Goal: Task Accomplishment & Management: Complete application form

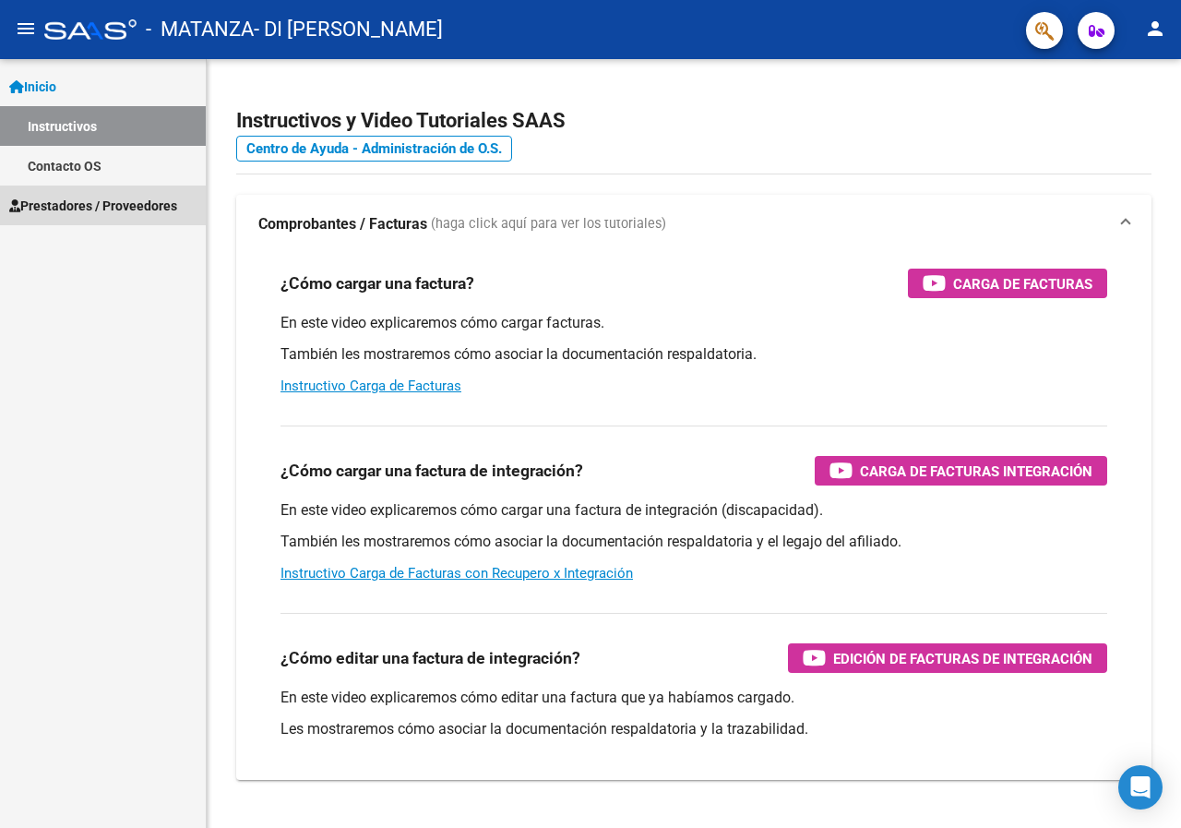
click at [137, 207] on span "Prestadores / Proveedores" at bounding box center [93, 206] width 168 height 20
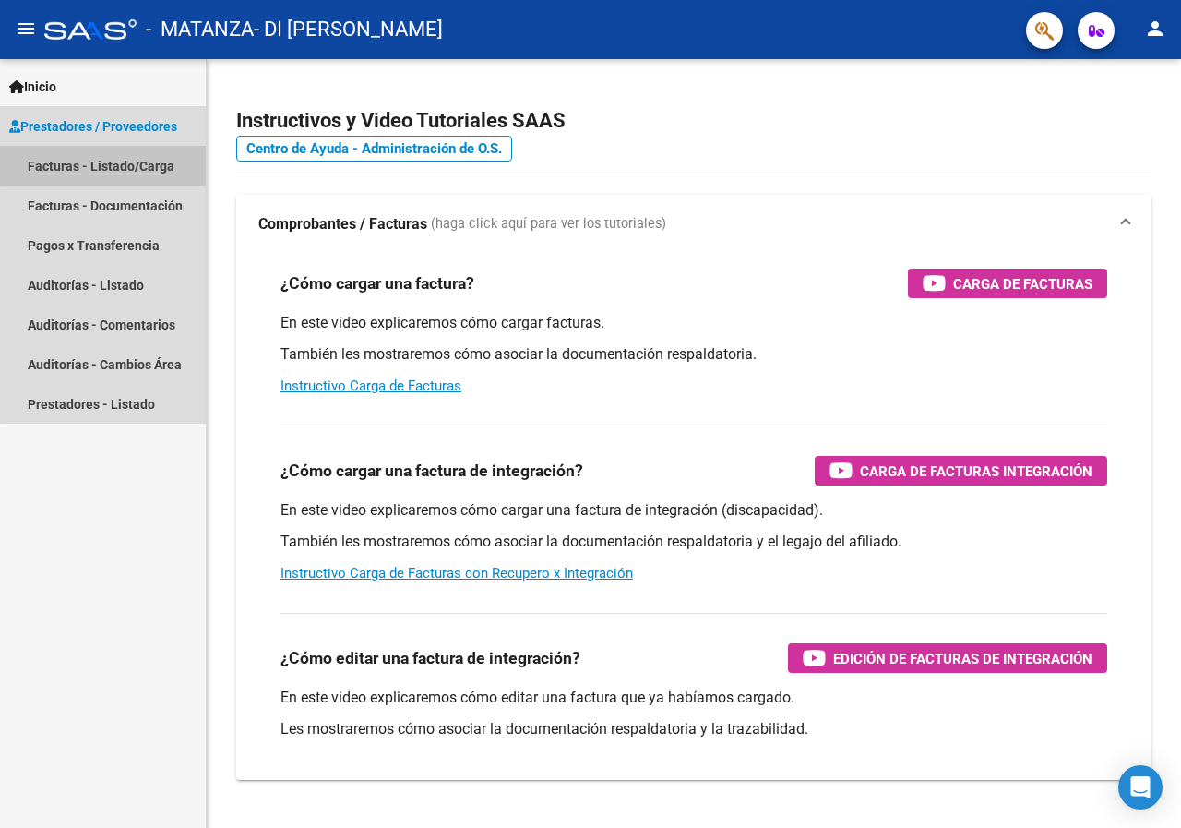
click at [135, 162] on link "Facturas - Listado/Carga" at bounding box center [103, 166] width 206 height 40
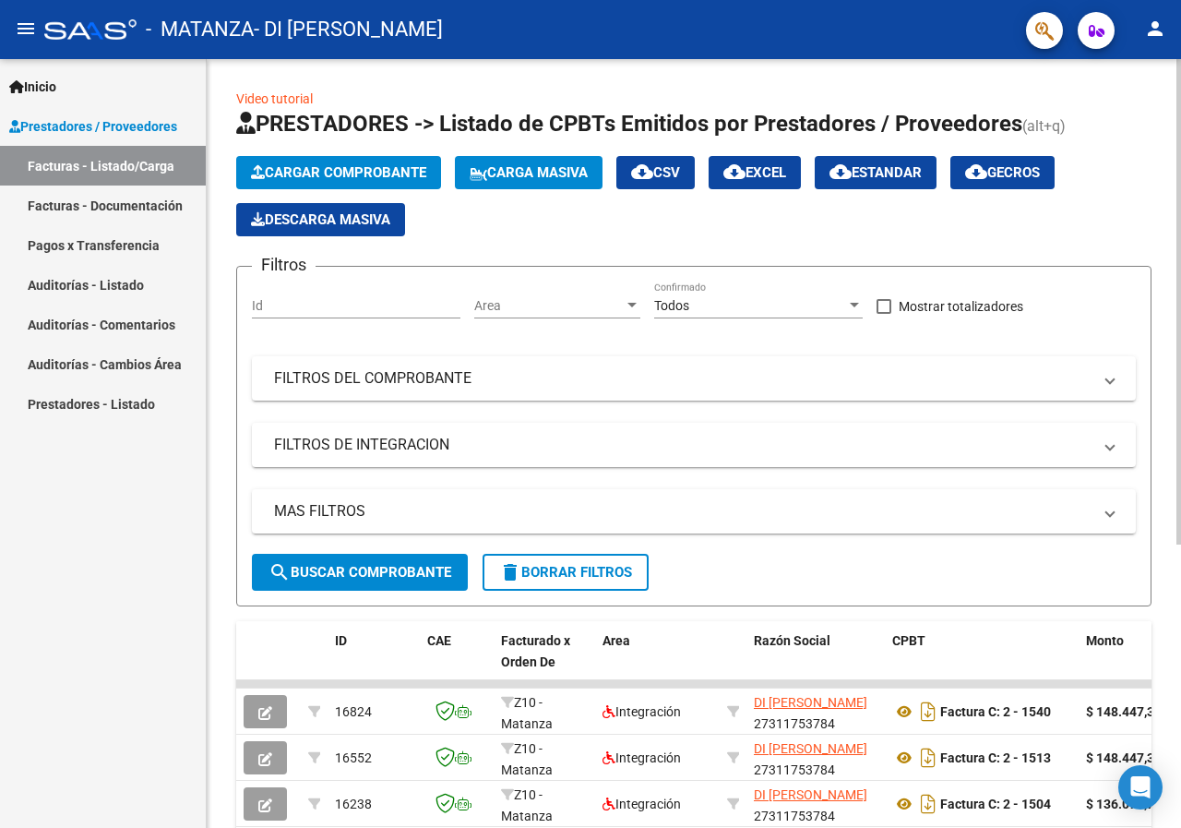
click at [375, 160] on button "Cargar Comprobante" at bounding box center [338, 172] width 205 height 33
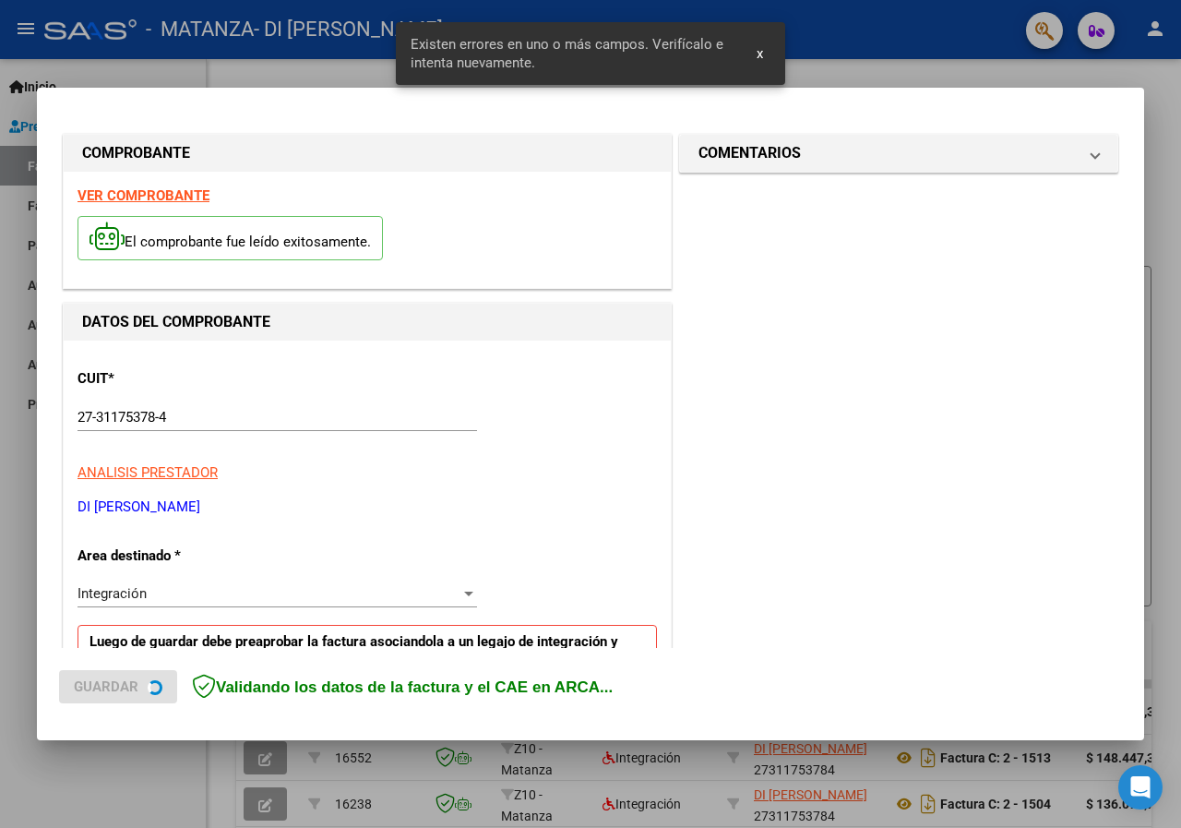
scroll to position [360, 0]
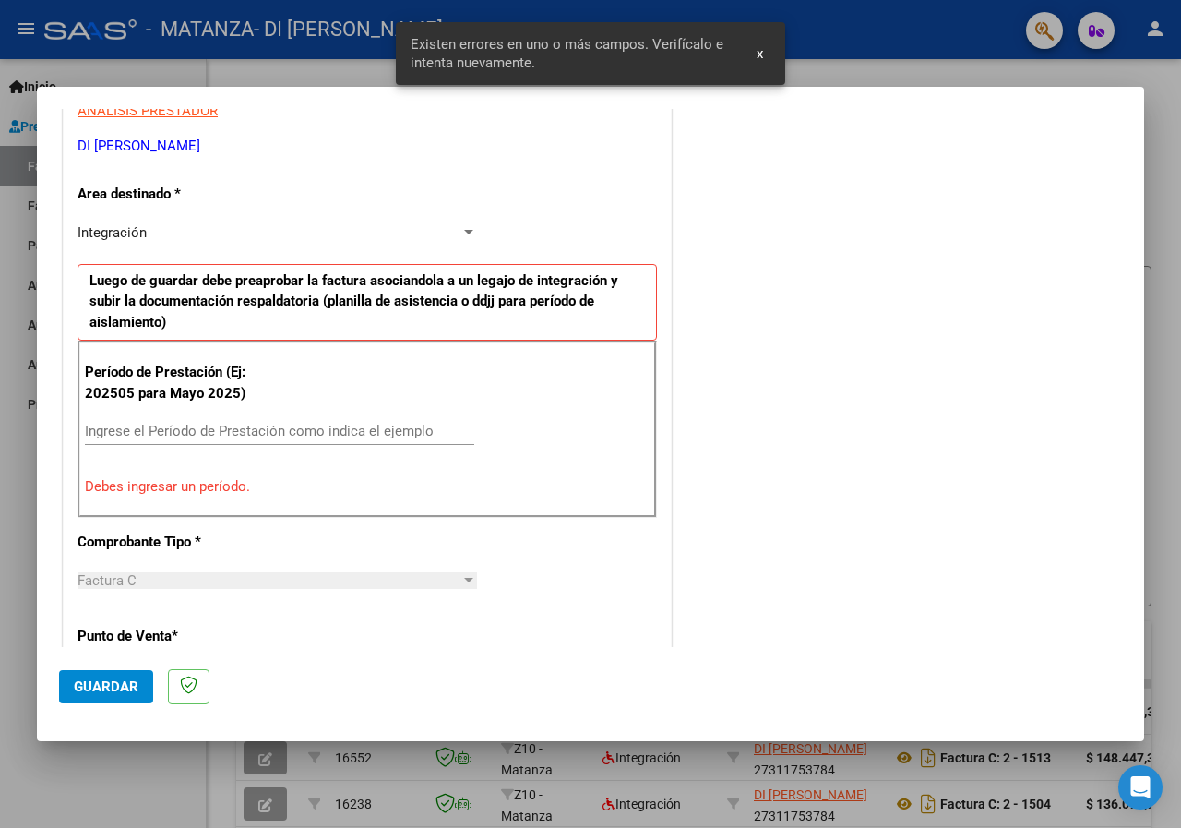
click at [282, 441] on div "Ingrese el Período de Prestación como indica el ejemplo" at bounding box center [280, 431] width 390 height 28
click at [285, 437] on input "Ingrese el Período de Prestación como indica el ejemplo" at bounding box center [280, 431] width 390 height 17
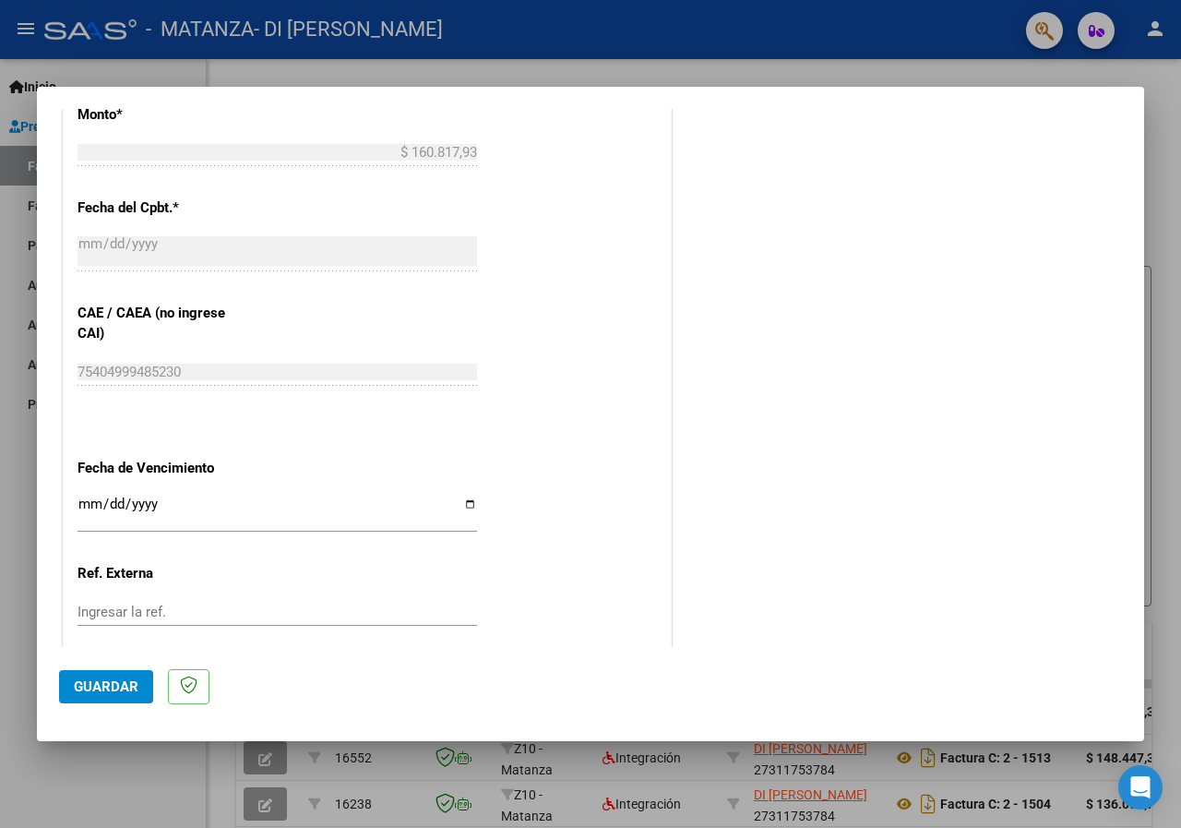
scroll to position [1098, 0]
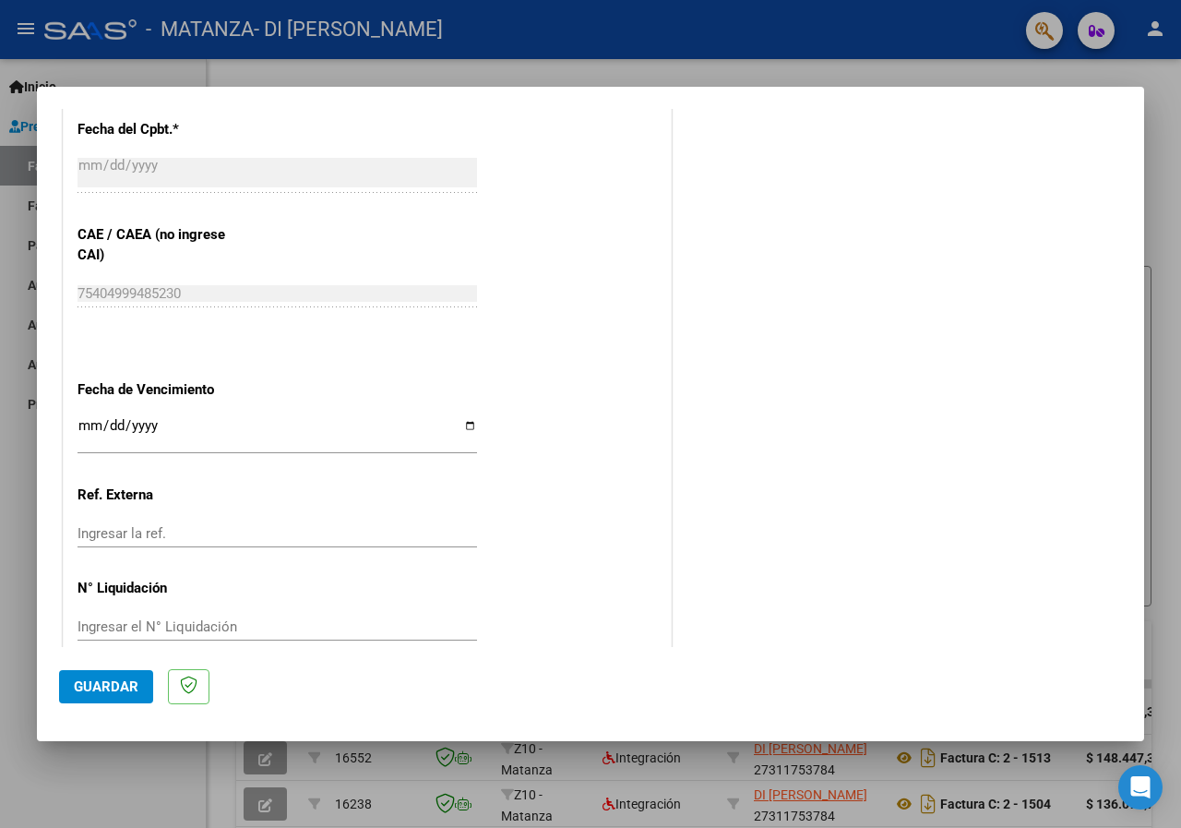
type input "202509"
click at [461, 429] on input "Ingresar la fecha" at bounding box center [278, 433] width 400 height 30
click at [469, 425] on input "Ingresar la fecha" at bounding box center [278, 433] width 400 height 30
type input "[DATE]"
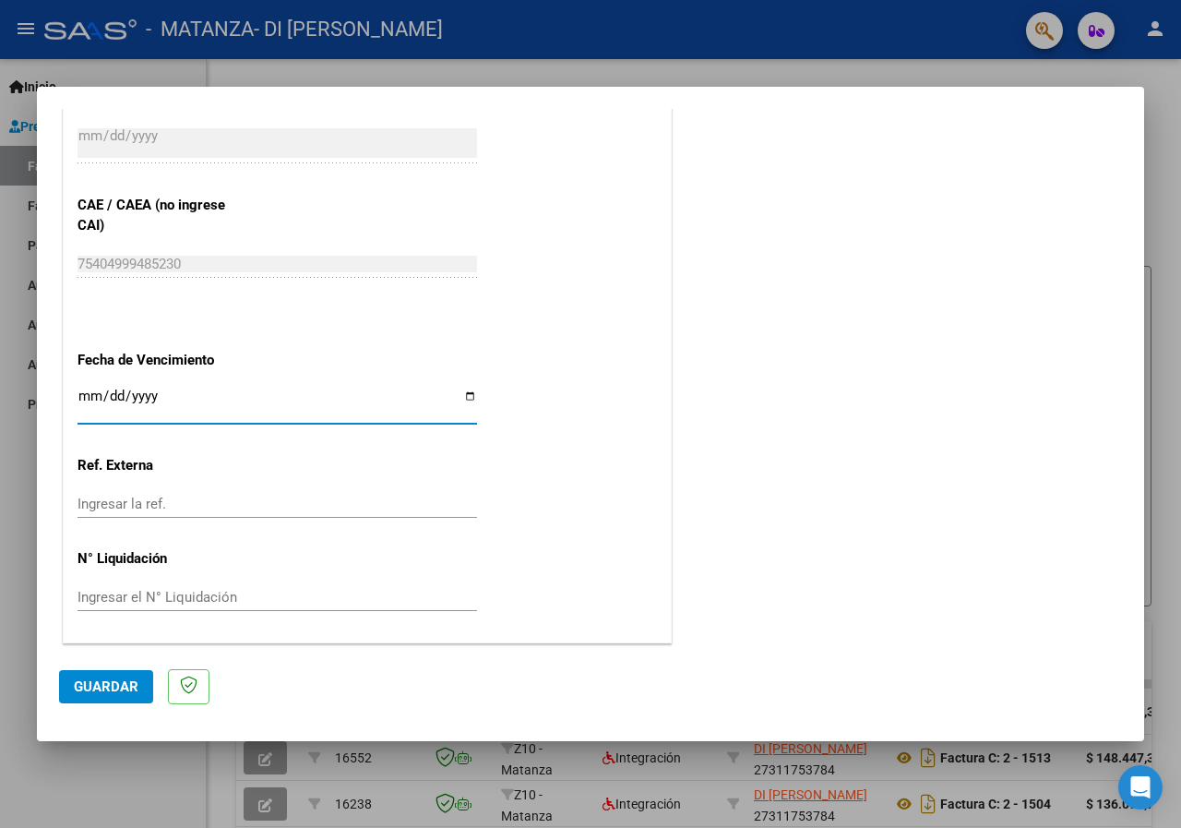
click at [97, 689] on span "Guardar" at bounding box center [106, 686] width 65 height 17
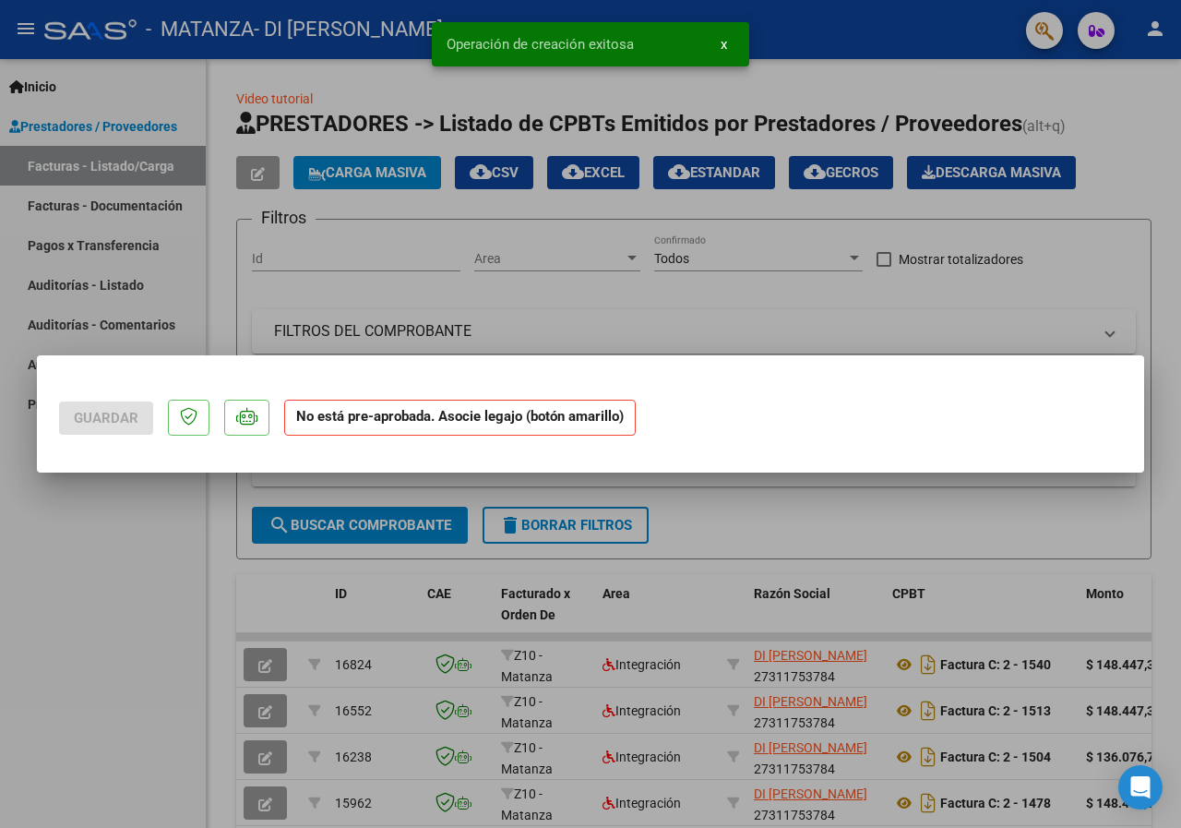
scroll to position [0, 0]
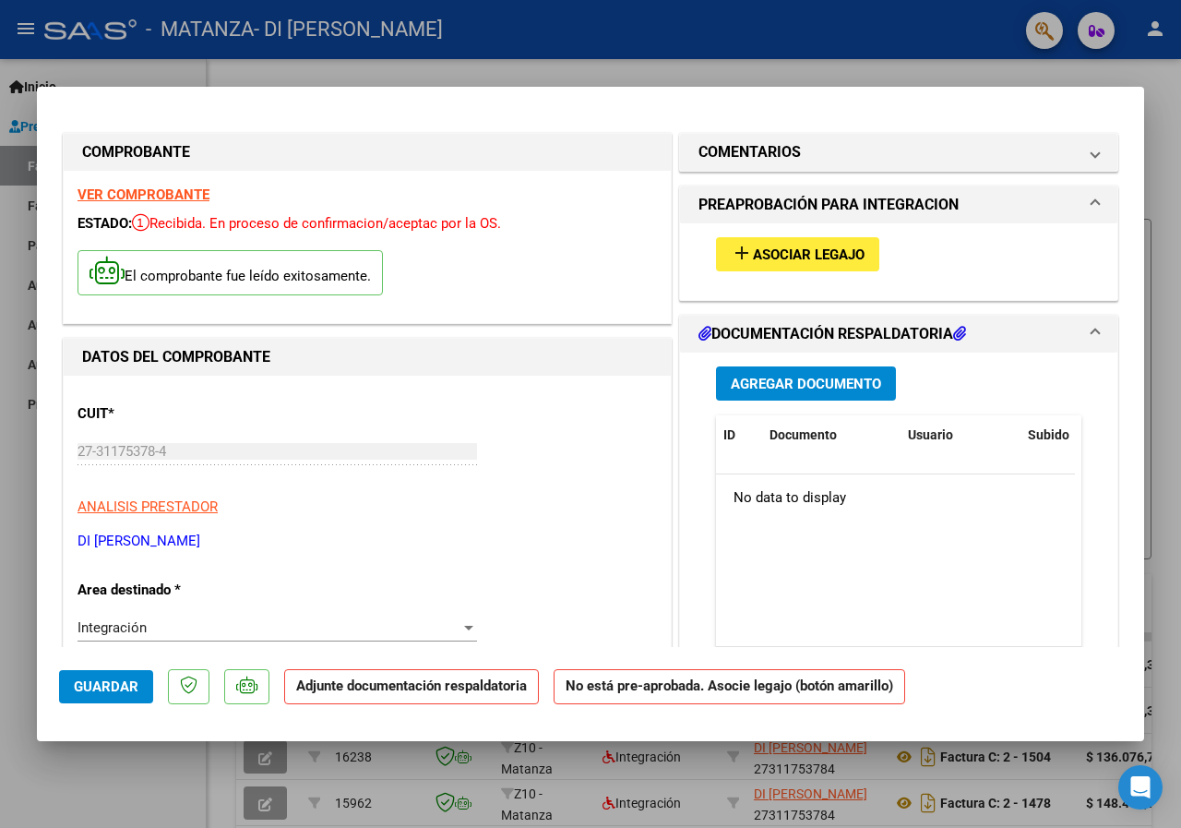
click at [797, 252] on span "Asociar Legajo" at bounding box center [809, 254] width 112 height 17
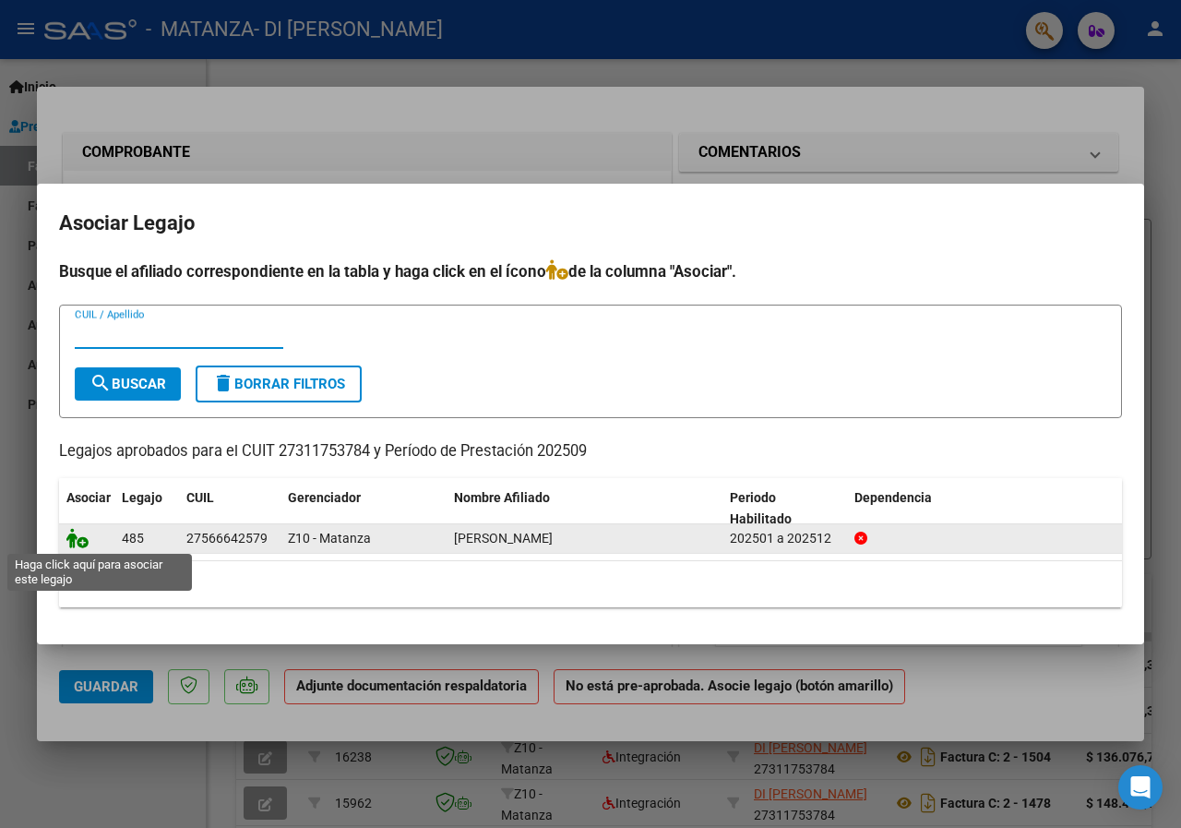
click at [75, 537] on icon at bounding box center [77, 538] width 22 height 20
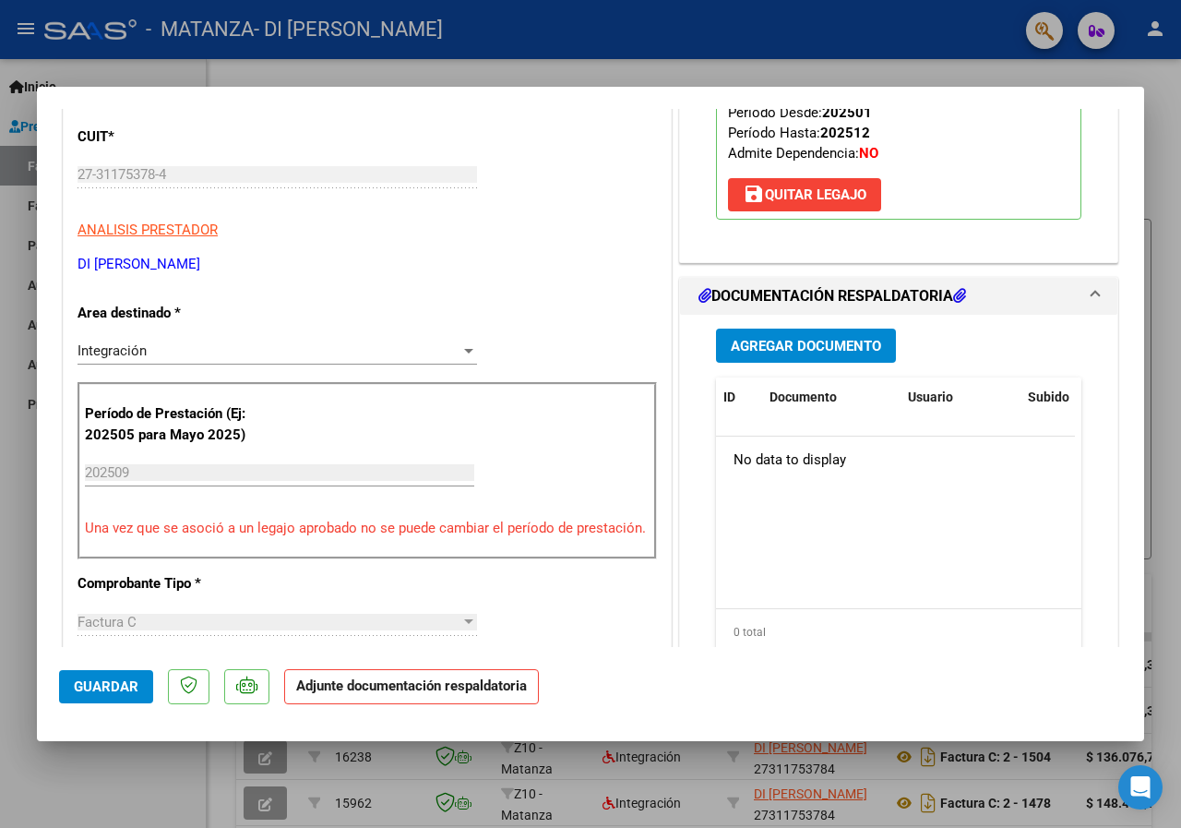
scroll to position [461, 0]
